Goal: Task Accomplishment & Management: Use online tool/utility

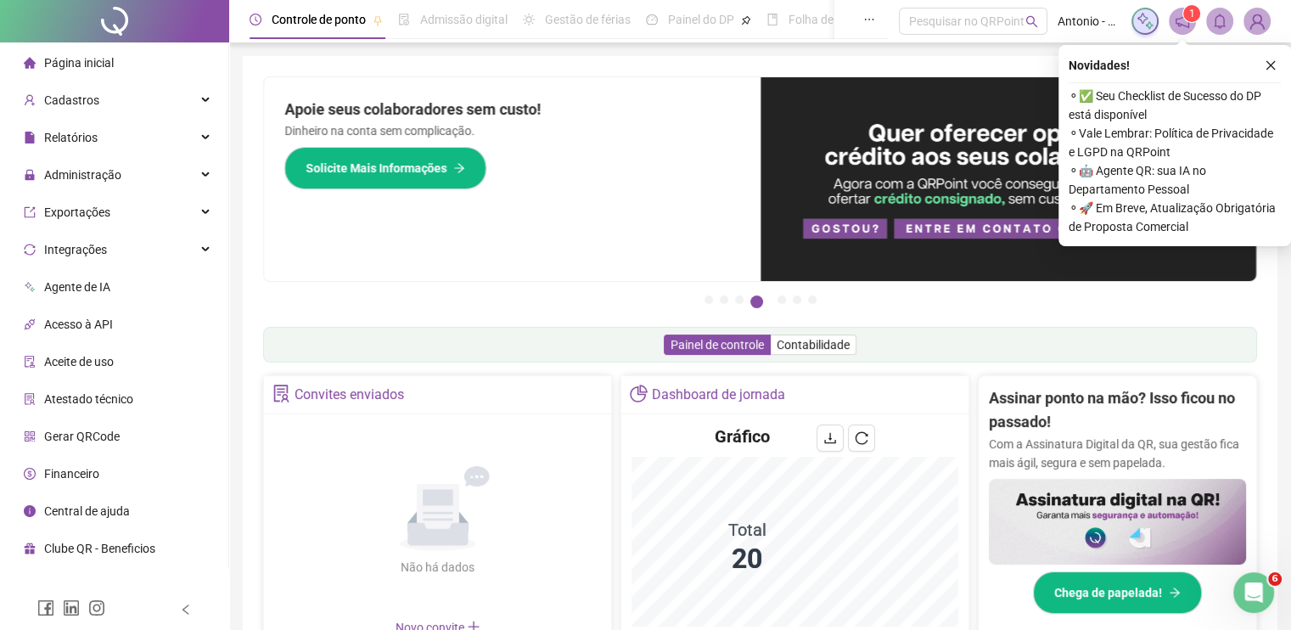
click at [1269, 66] on icon "close" at bounding box center [1270, 65] width 12 height 12
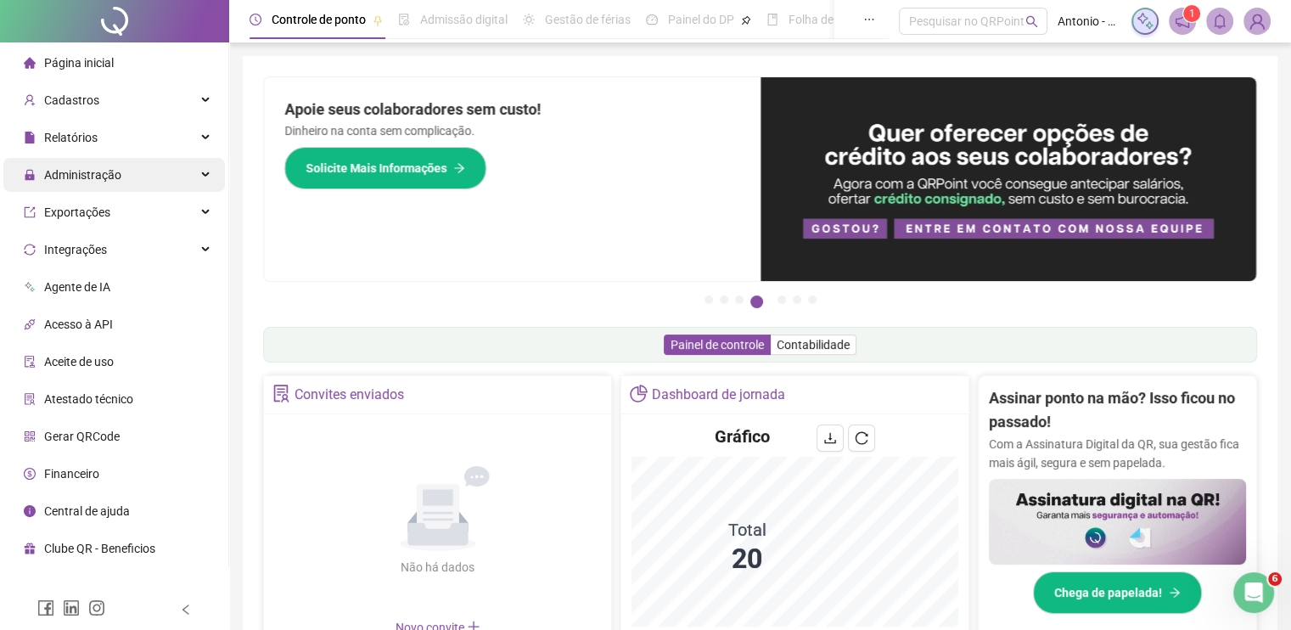
click at [77, 171] on span "Administração" at bounding box center [82, 175] width 77 height 14
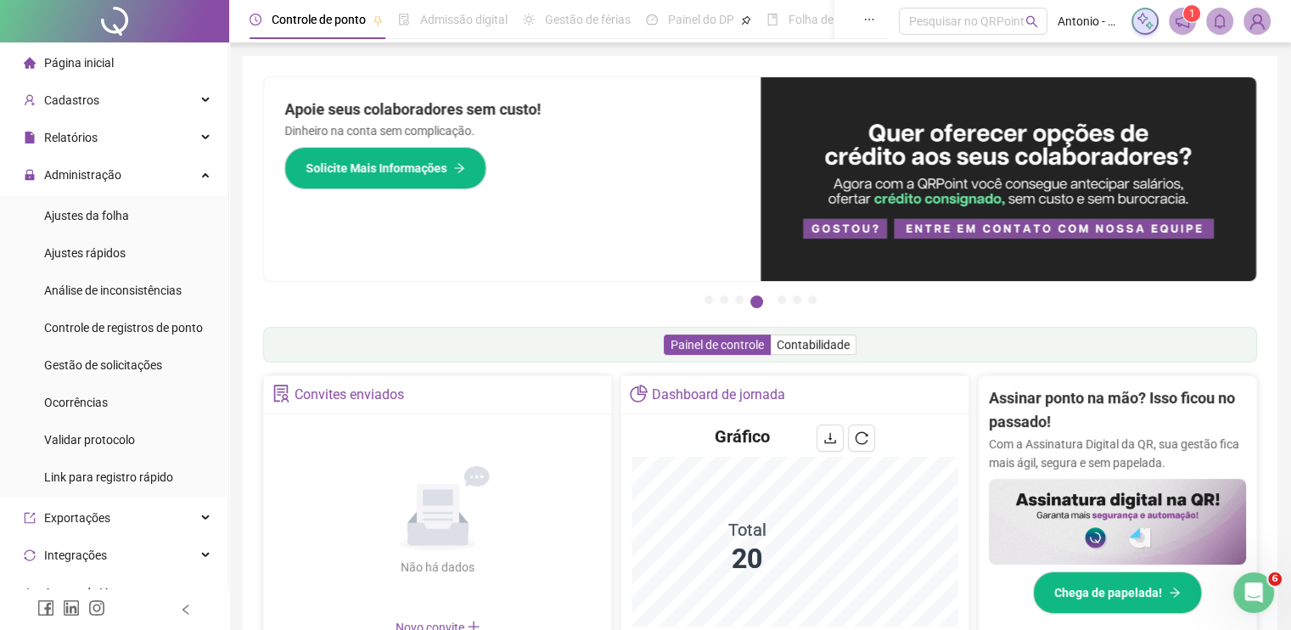
click at [102, 233] on ul "Ajustes da folha Ajustes rápidos Análise de inconsistências Controle de registr…" at bounding box center [114, 346] width 228 height 302
click at [109, 216] on span "Ajustes da folha" at bounding box center [86, 216] width 85 height 14
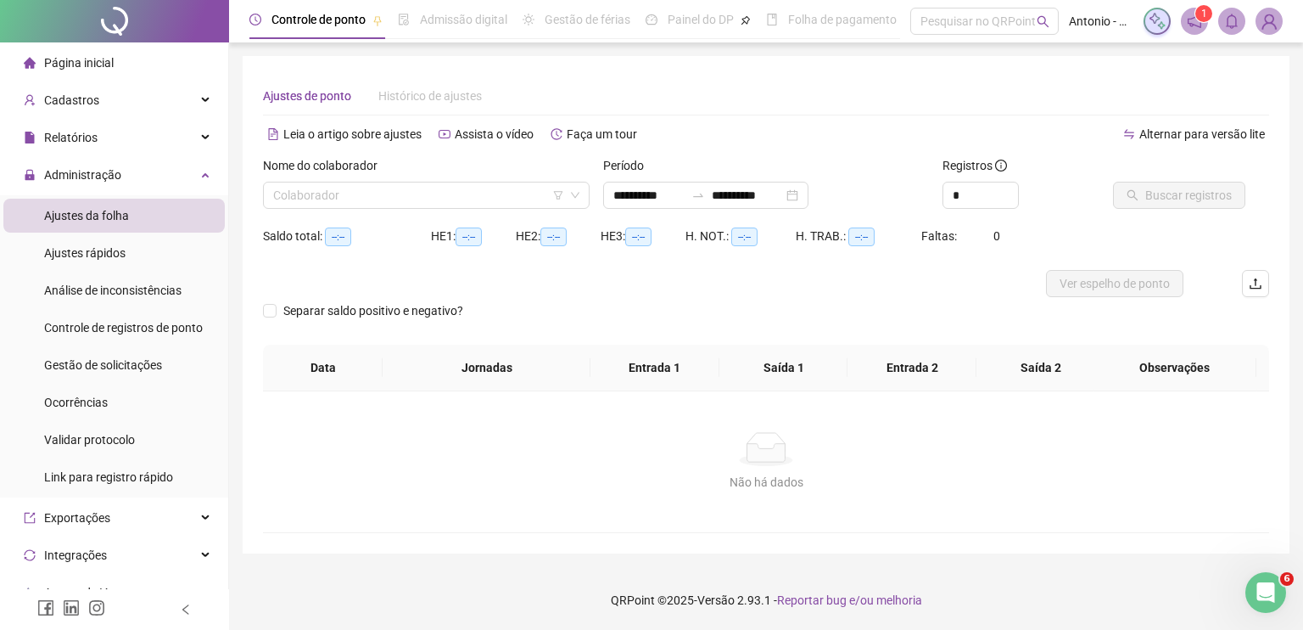
type input "**********"
click at [685, 189] on input "**********" at bounding box center [648, 195] width 71 height 19
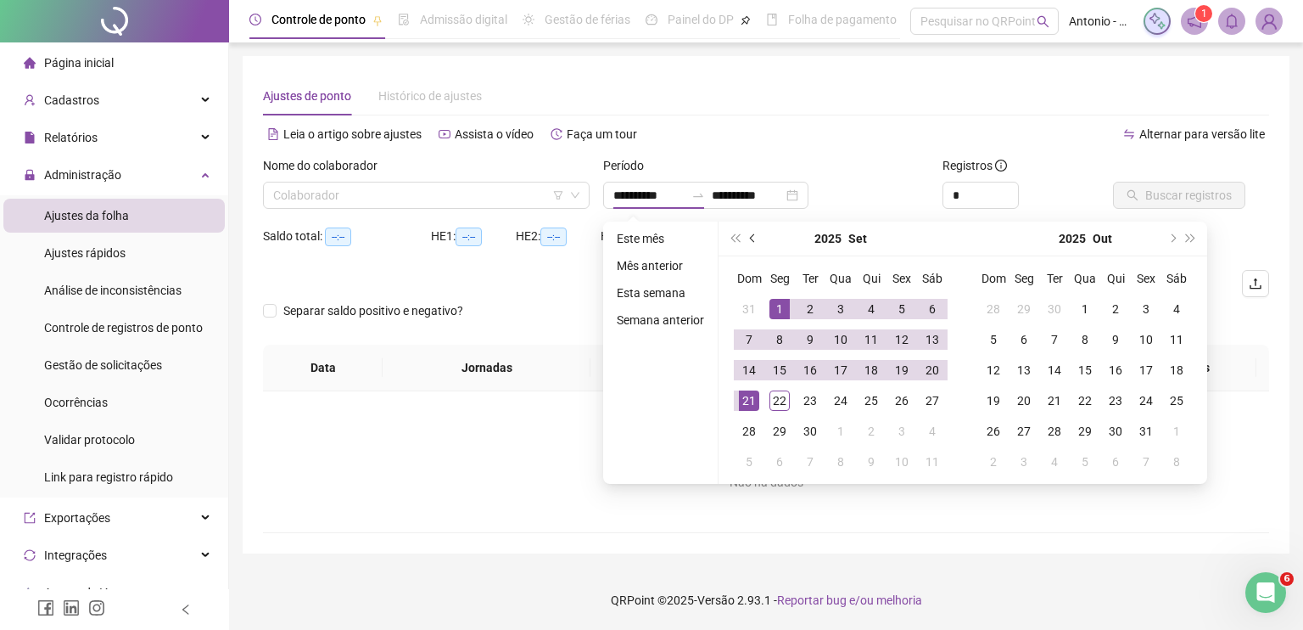
click at [753, 238] on span "prev-year" at bounding box center [754, 238] width 8 height 8
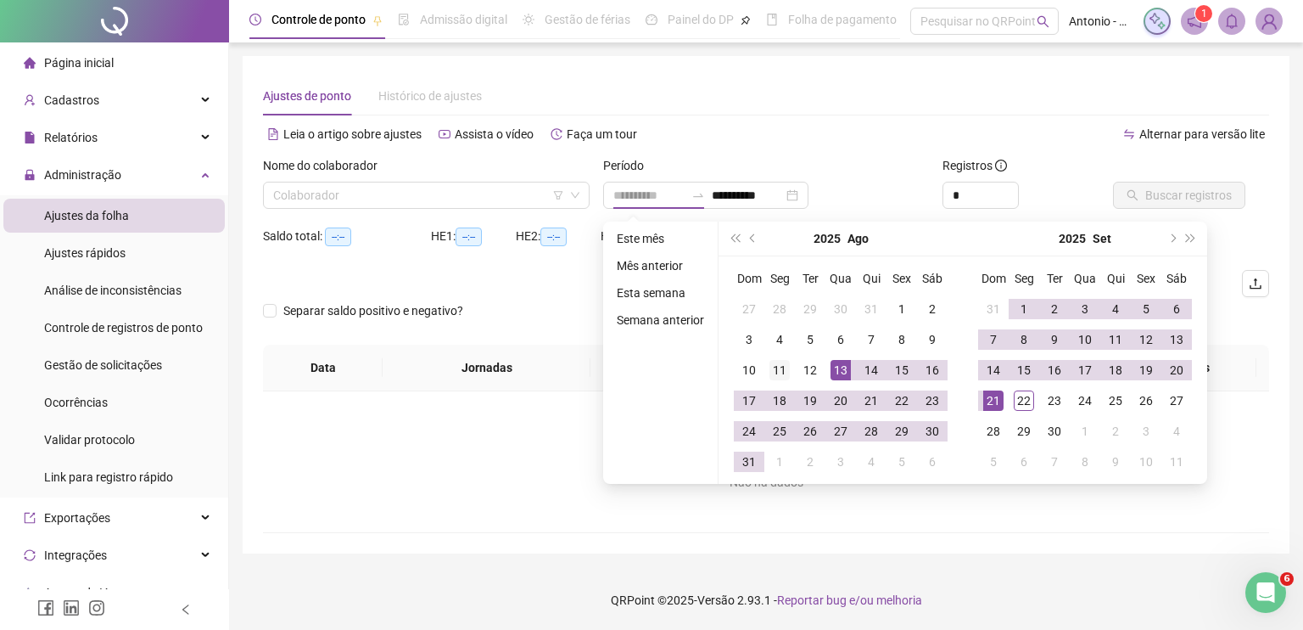
type input "**********"
click at [774, 372] on div "11" at bounding box center [780, 370] width 20 height 20
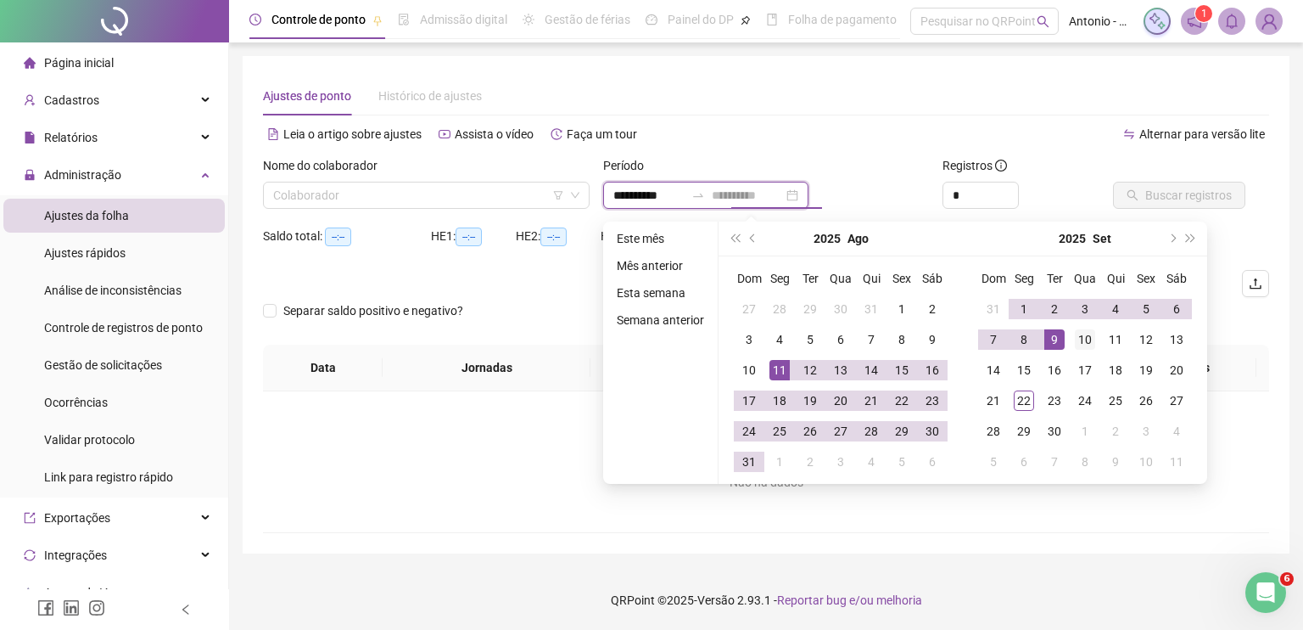
type input "**********"
click at [1095, 339] on td "10" at bounding box center [1085, 339] width 31 height 31
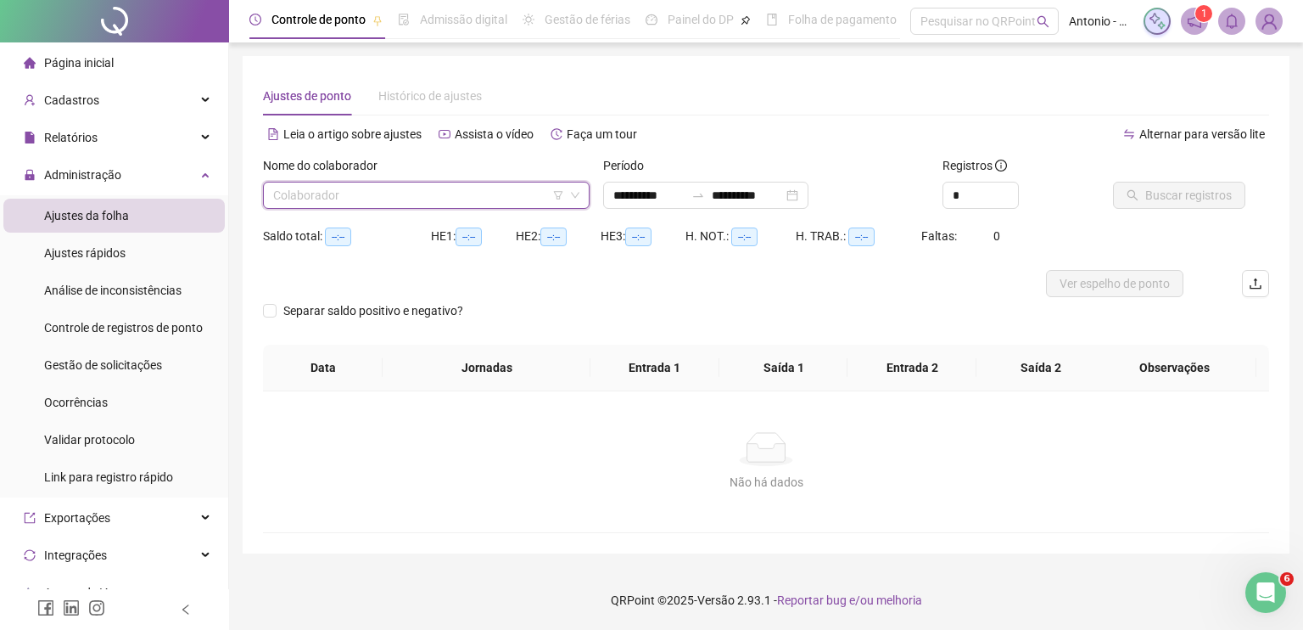
click at [487, 188] on input "search" at bounding box center [418, 194] width 291 height 25
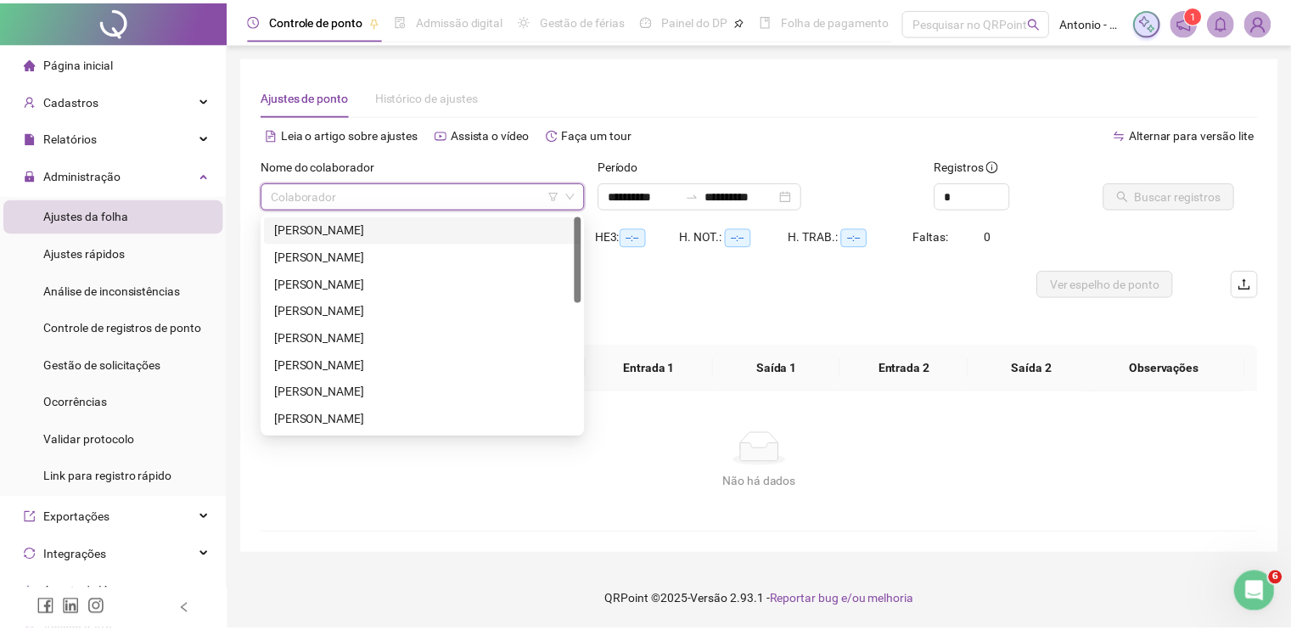
scroll to position [326, 0]
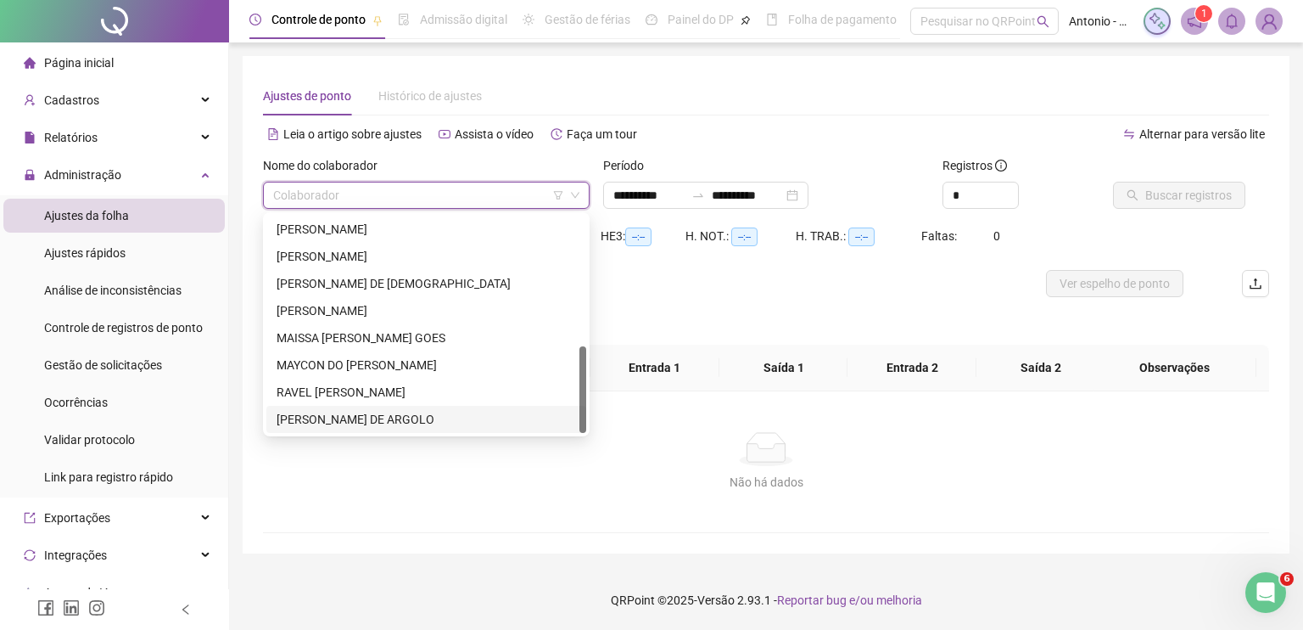
click at [329, 416] on div "[PERSON_NAME] DE ARGOLO" at bounding box center [427, 419] width 300 height 19
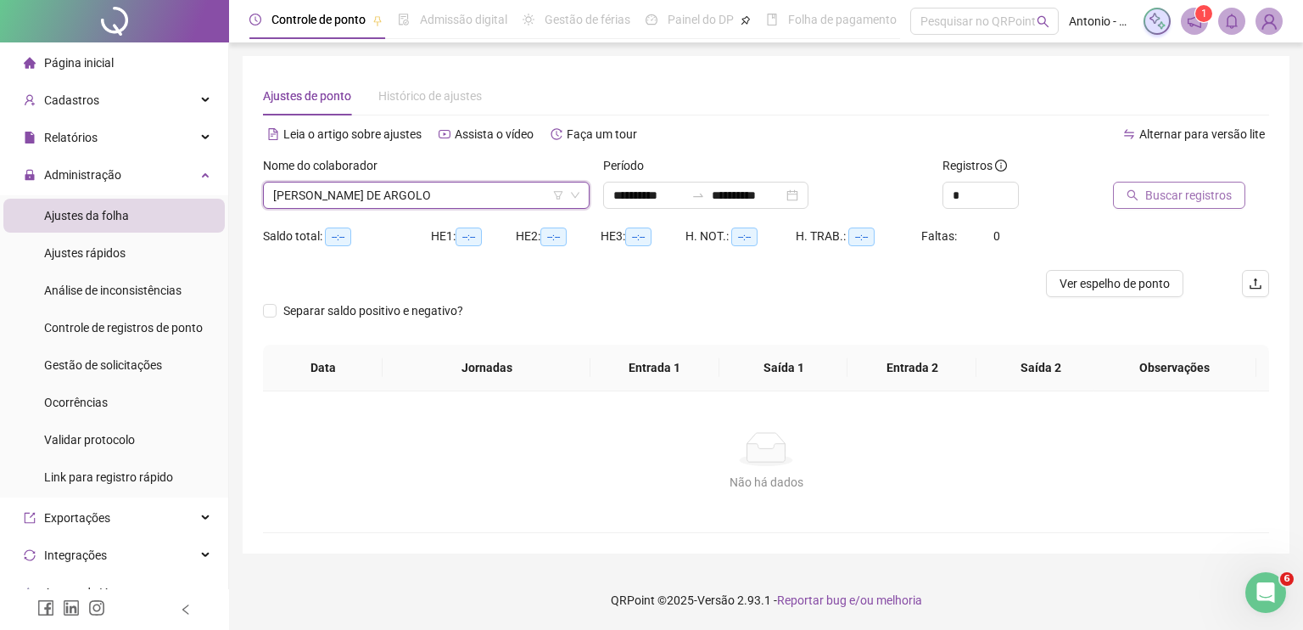
click at [1205, 197] on span "Buscar registros" at bounding box center [1188, 195] width 87 height 19
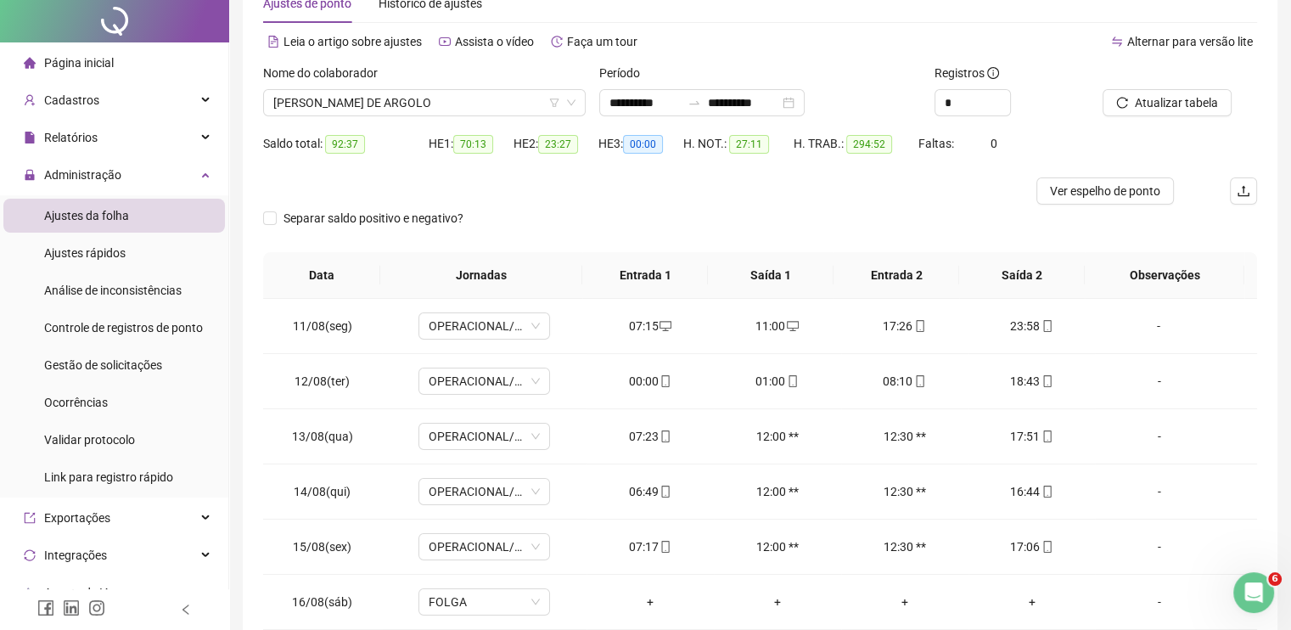
scroll to position [0, 0]
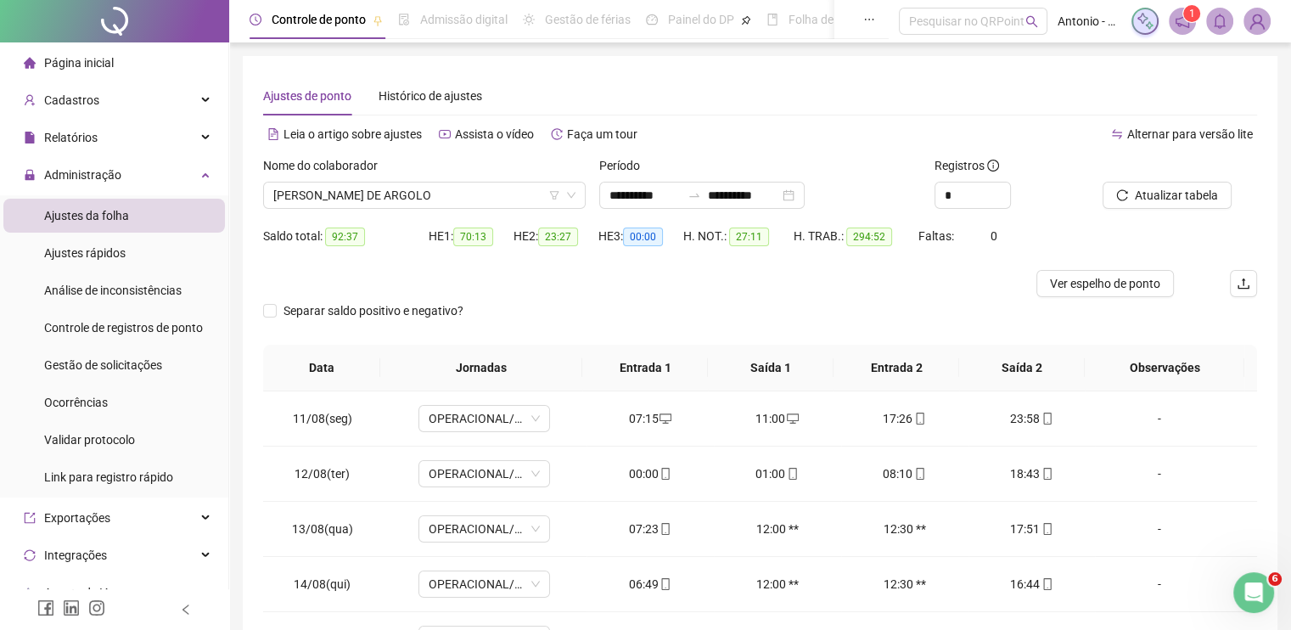
click at [711, 273] on div at bounding box center [635, 283] width 745 height 27
click at [856, 116] on div "**********" at bounding box center [760, 414] width 994 height 677
click at [974, 301] on div "Separar saldo positivo e negativo?" at bounding box center [760, 321] width 994 height 48
click at [794, 283] on div at bounding box center [635, 283] width 745 height 27
click at [794, 284] on div at bounding box center [635, 283] width 745 height 27
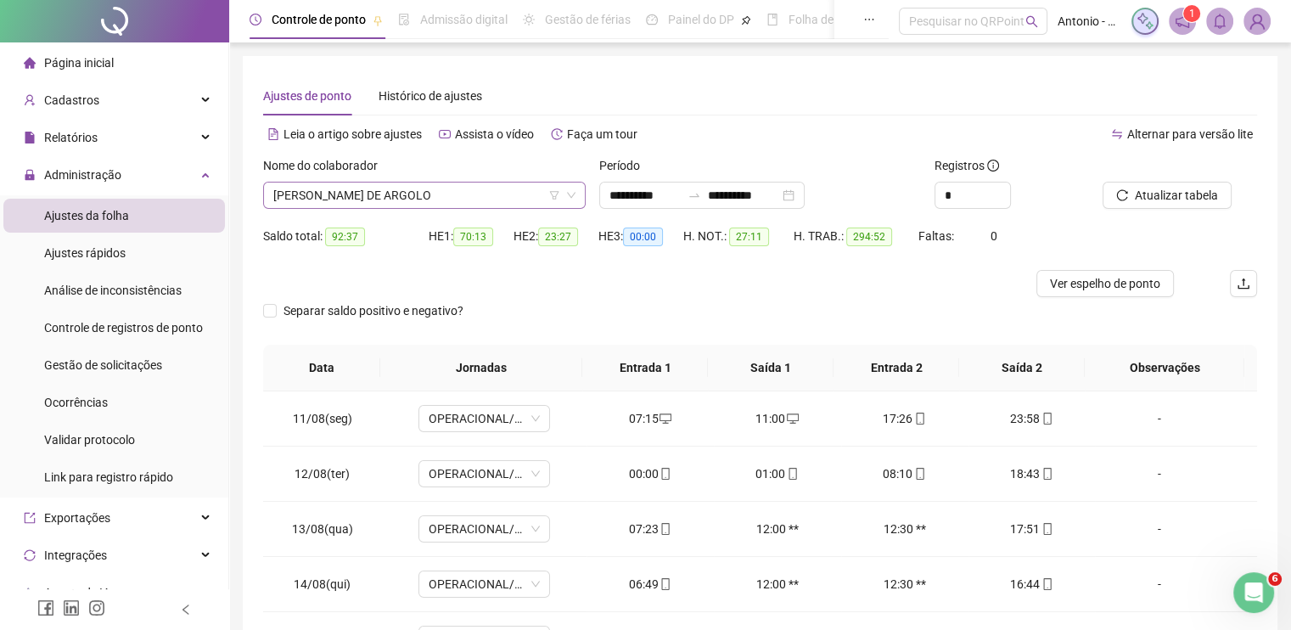
click at [477, 189] on span "[PERSON_NAME] DE ARGOLO" at bounding box center [424, 194] width 302 height 25
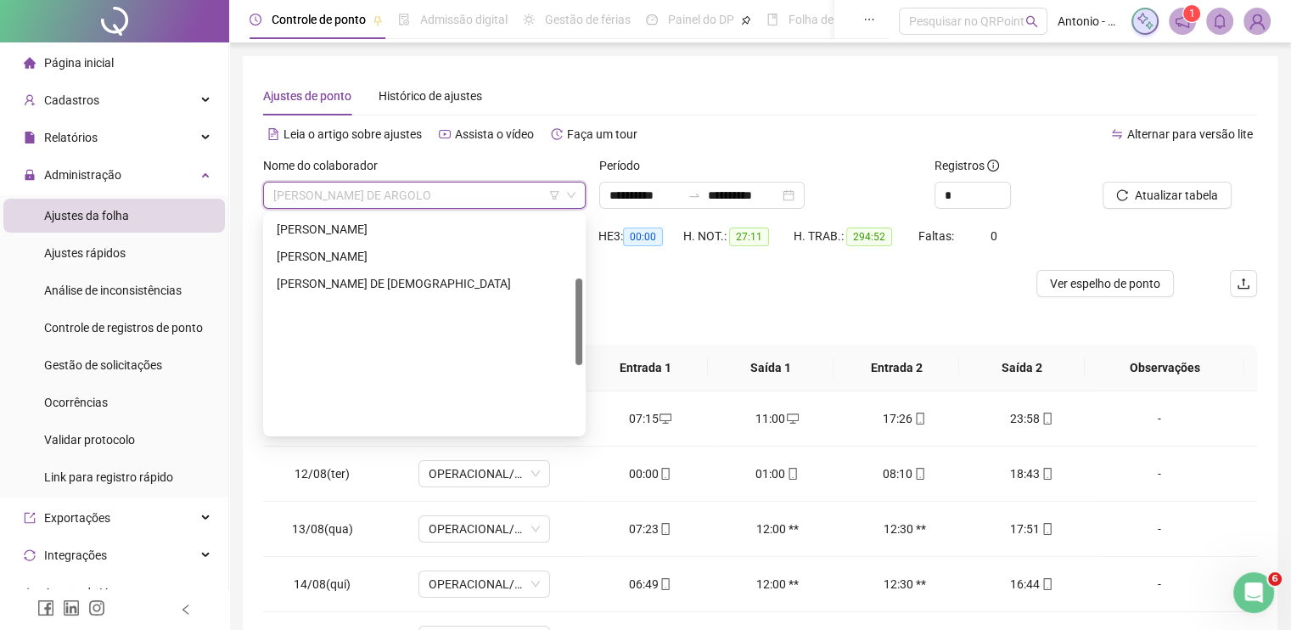
scroll to position [156, 0]
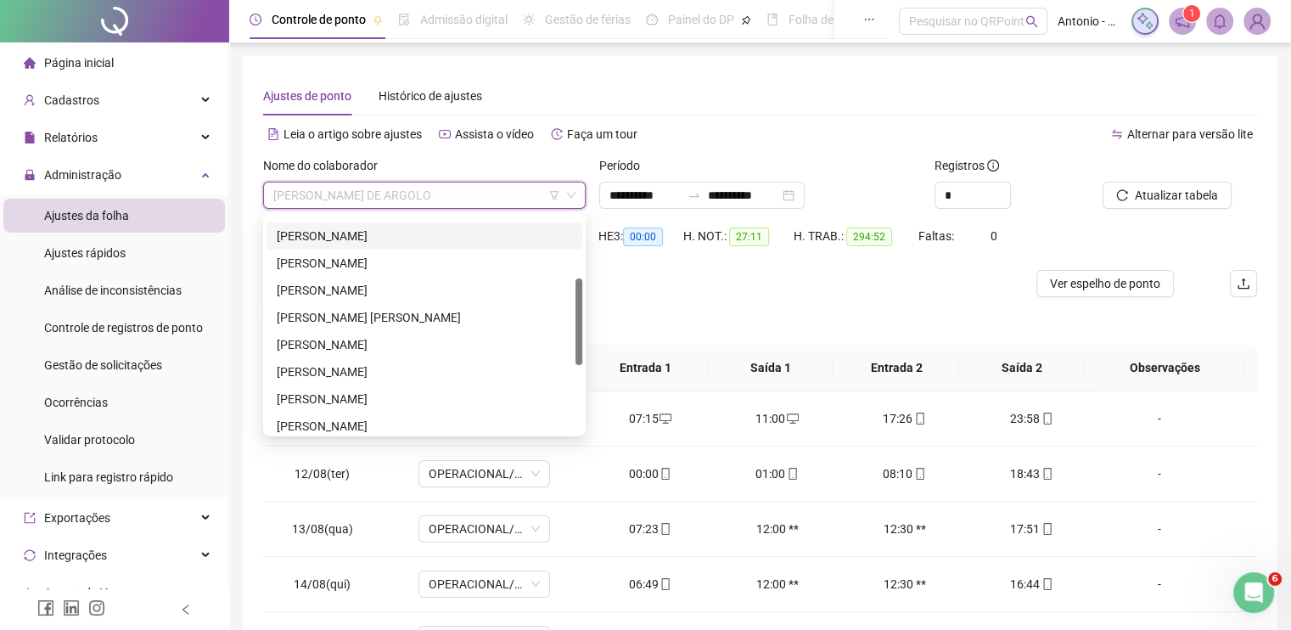
click at [346, 237] on div "[PERSON_NAME]" at bounding box center [424, 236] width 295 height 19
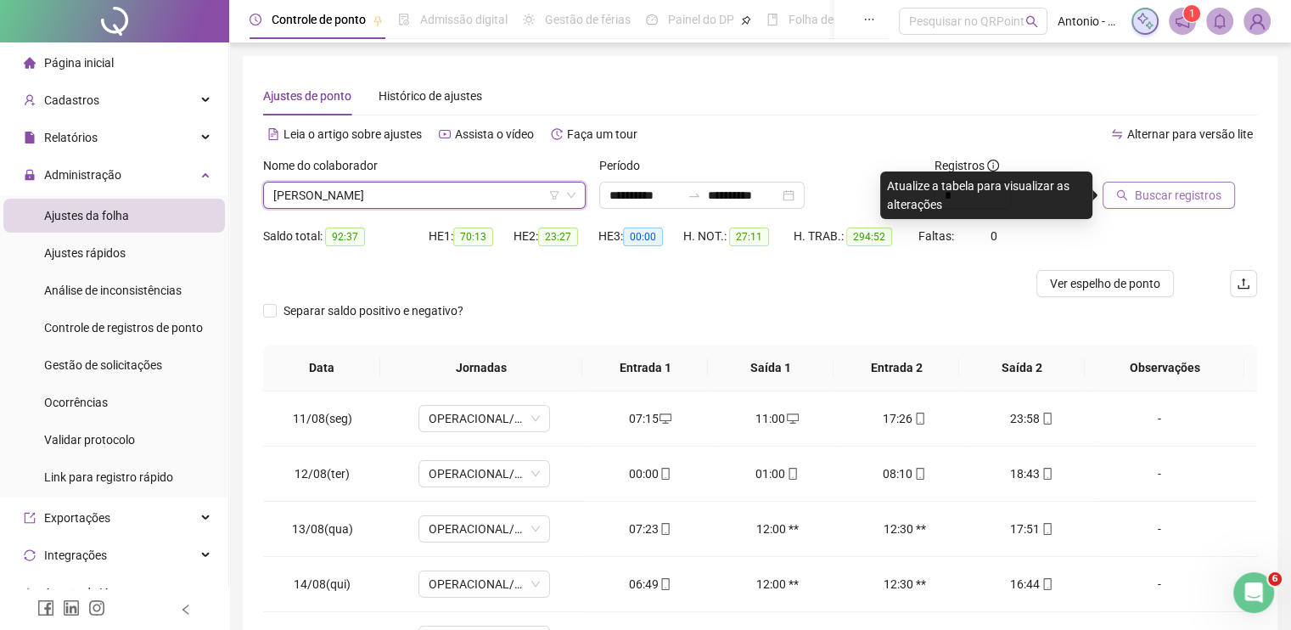
click at [1136, 190] on span "Buscar registros" at bounding box center [1177, 195] width 87 height 19
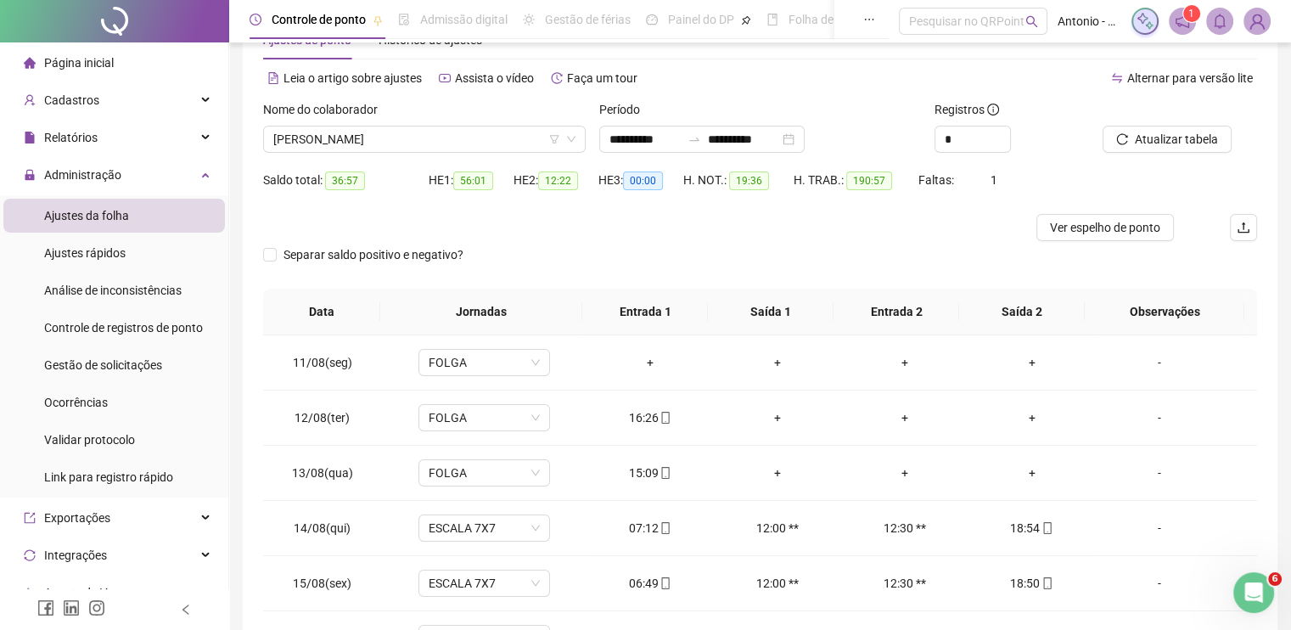
scroll to position [170, 0]
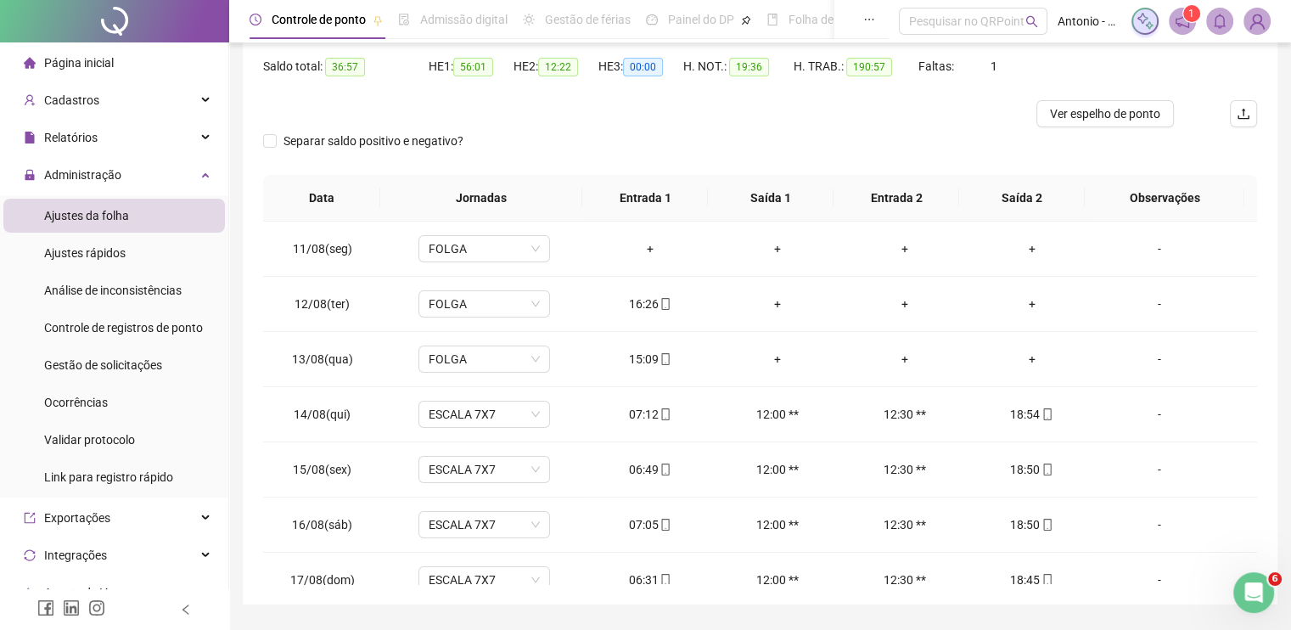
click at [705, 115] on div at bounding box center [635, 113] width 745 height 27
